Goal: Information Seeking & Learning: Learn about a topic

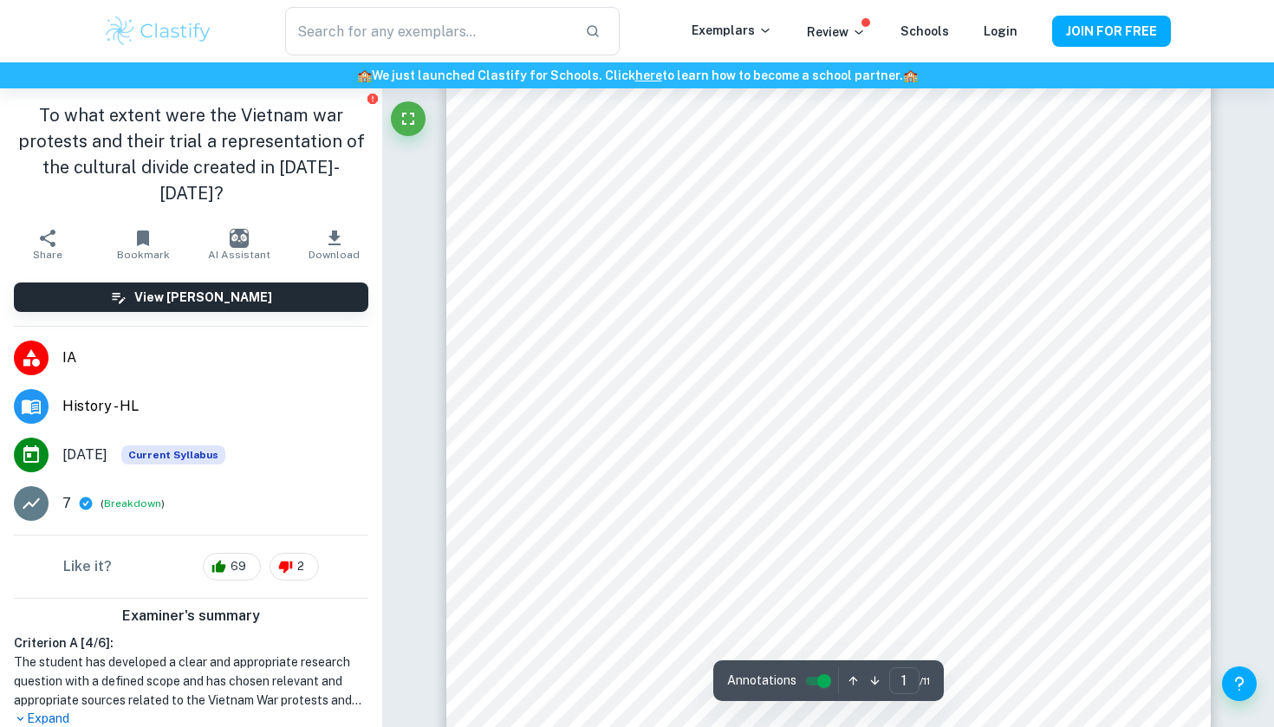
scroll to position [373, 0]
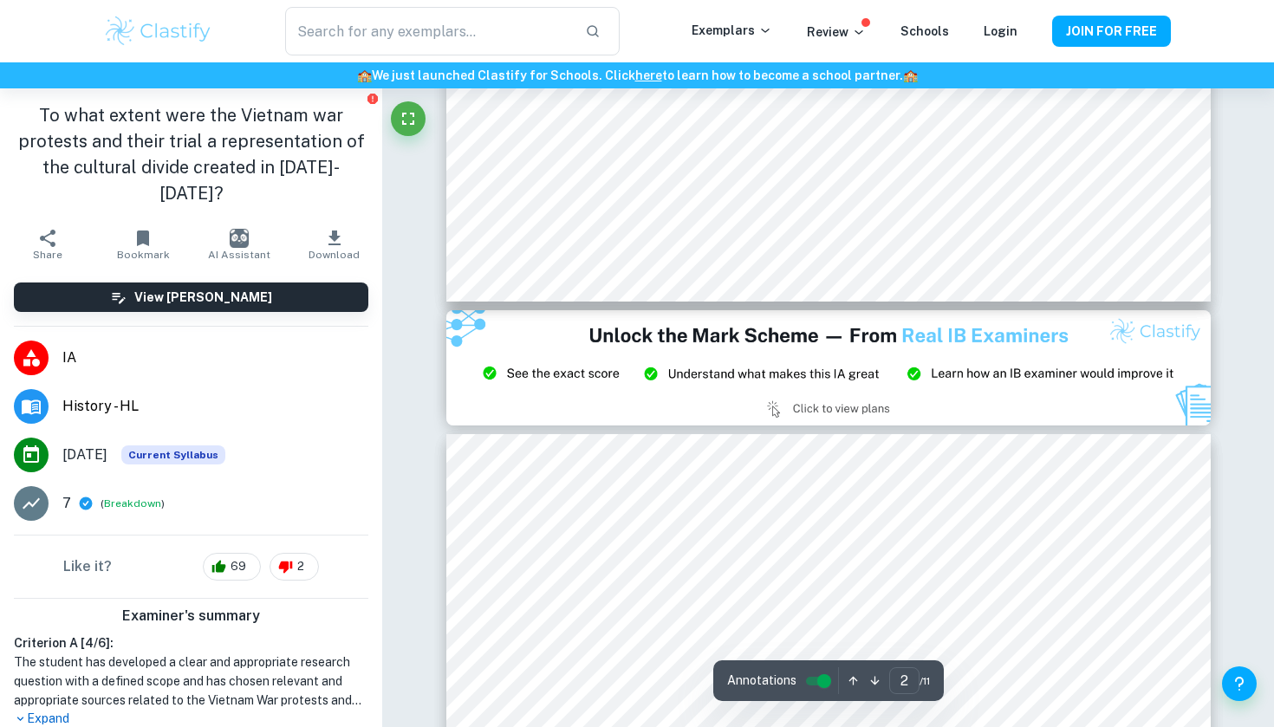
type input "3"
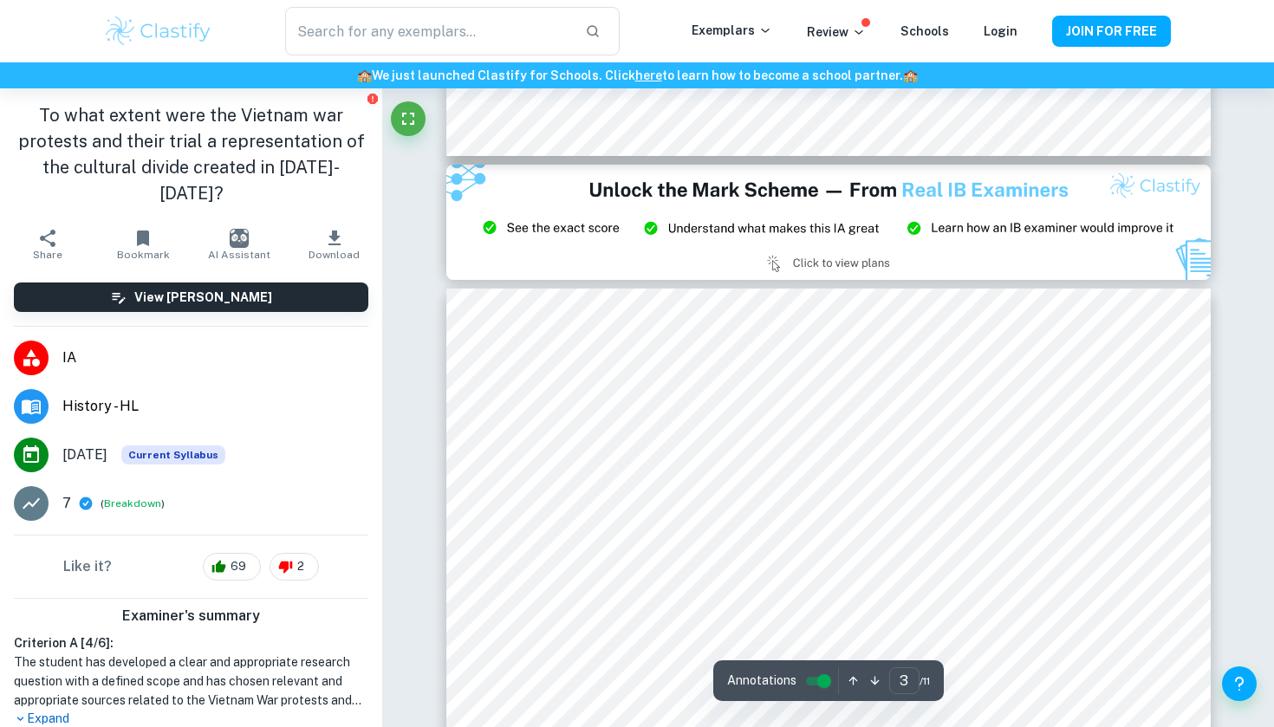
scroll to position [2069, 0]
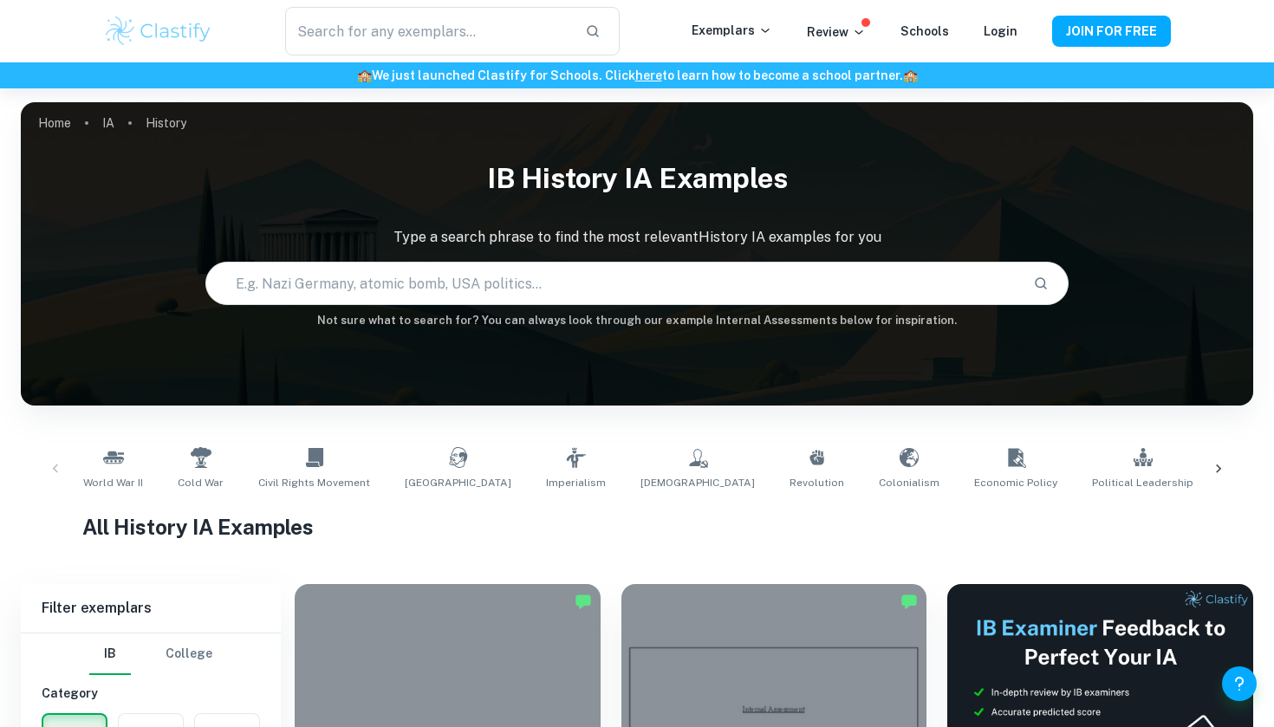
click at [376, 291] on input "text" at bounding box center [612, 283] width 812 height 49
type input "vietnam"
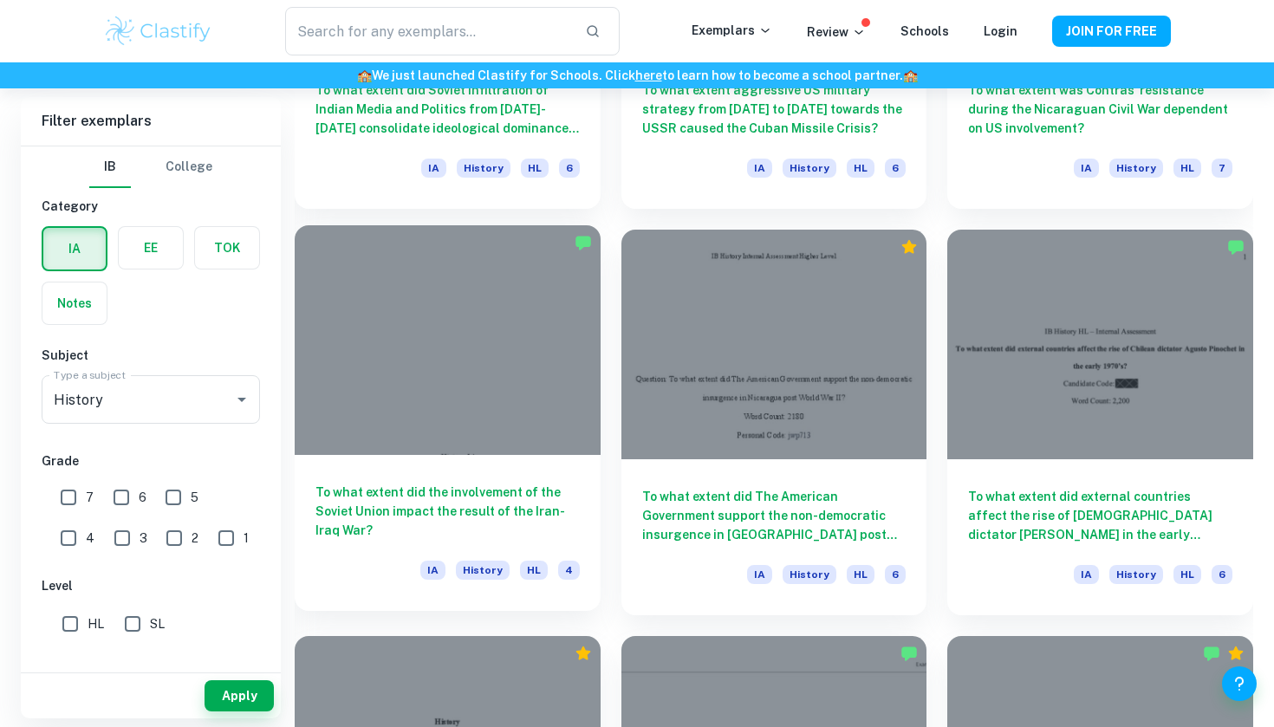
scroll to position [4030, 0]
